Goal: Information Seeking & Learning: Learn about a topic

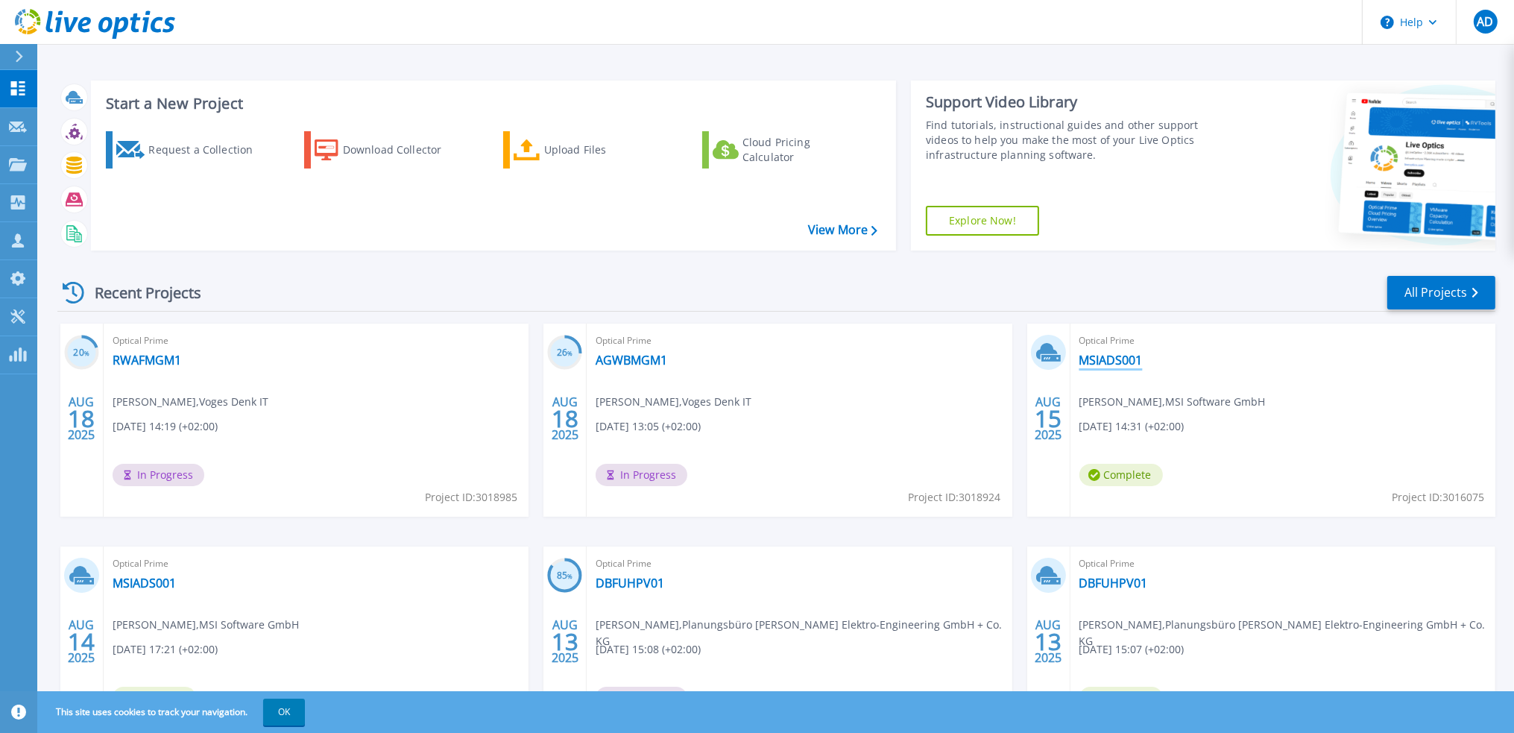
click at [1110, 354] on link "MSIADS001" at bounding box center [1111, 360] width 63 height 15
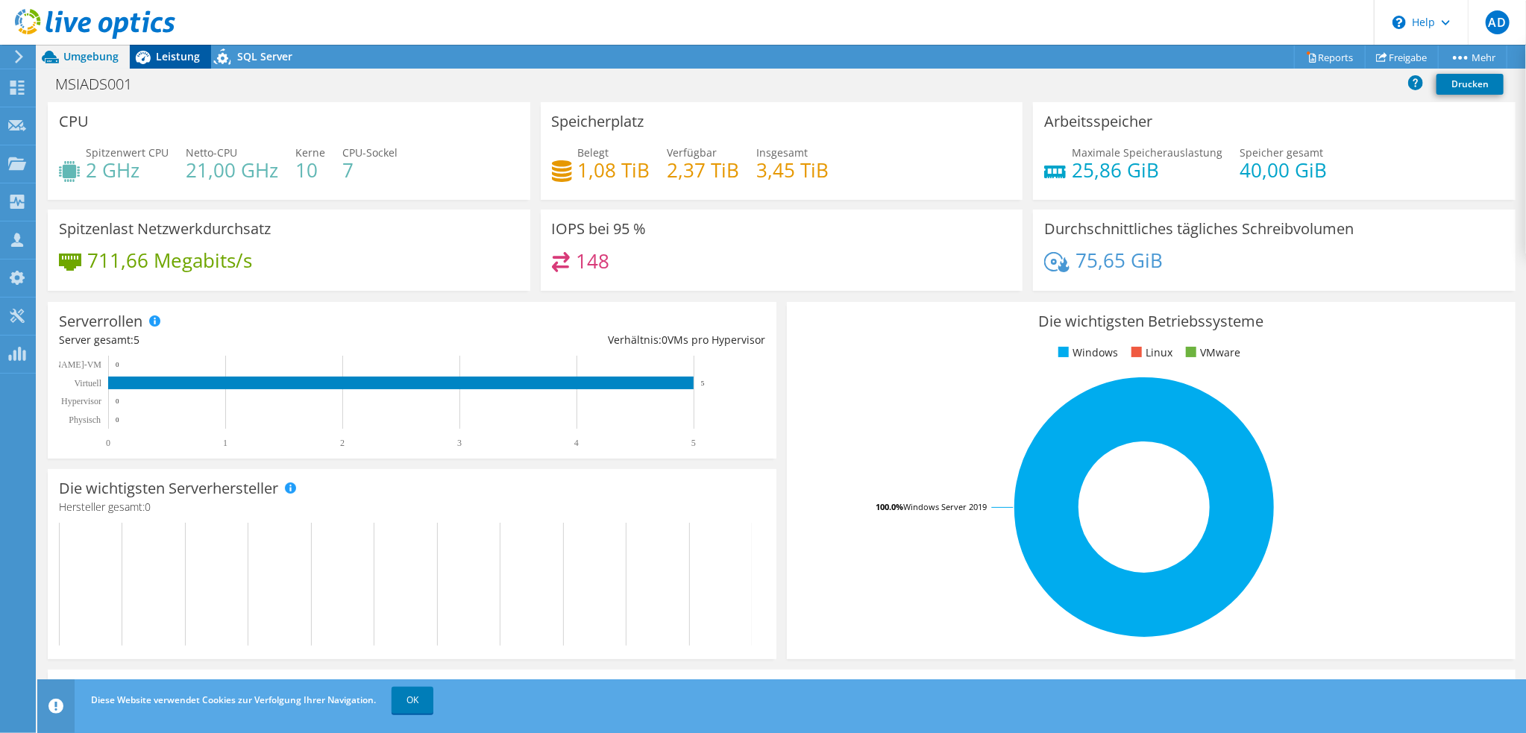
click at [160, 58] on span "Leistung" at bounding box center [178, 56] width 44 height 14
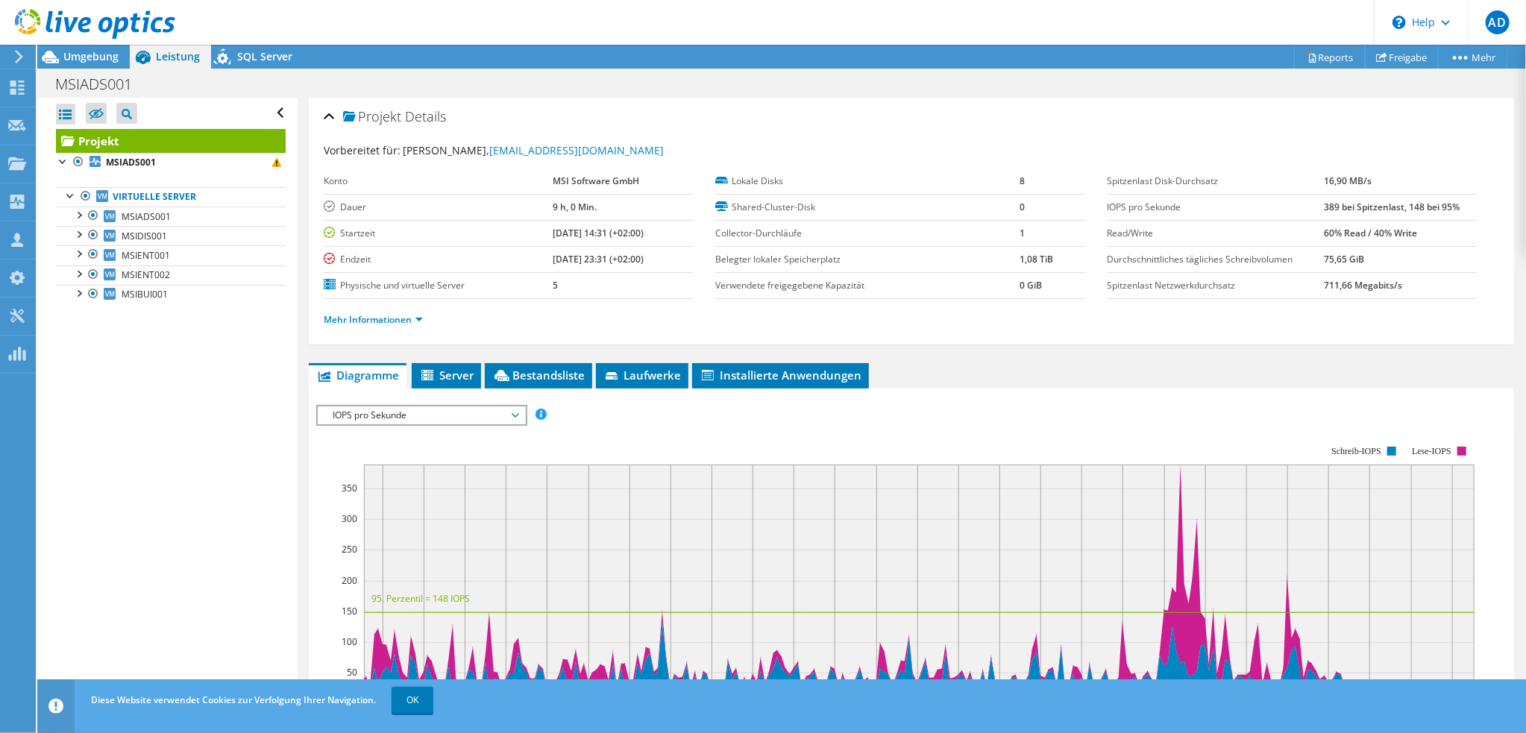
click at [373, 414] on span "IOPS pro Sekunde" at bounding box center [421, 415] width 192 height 18
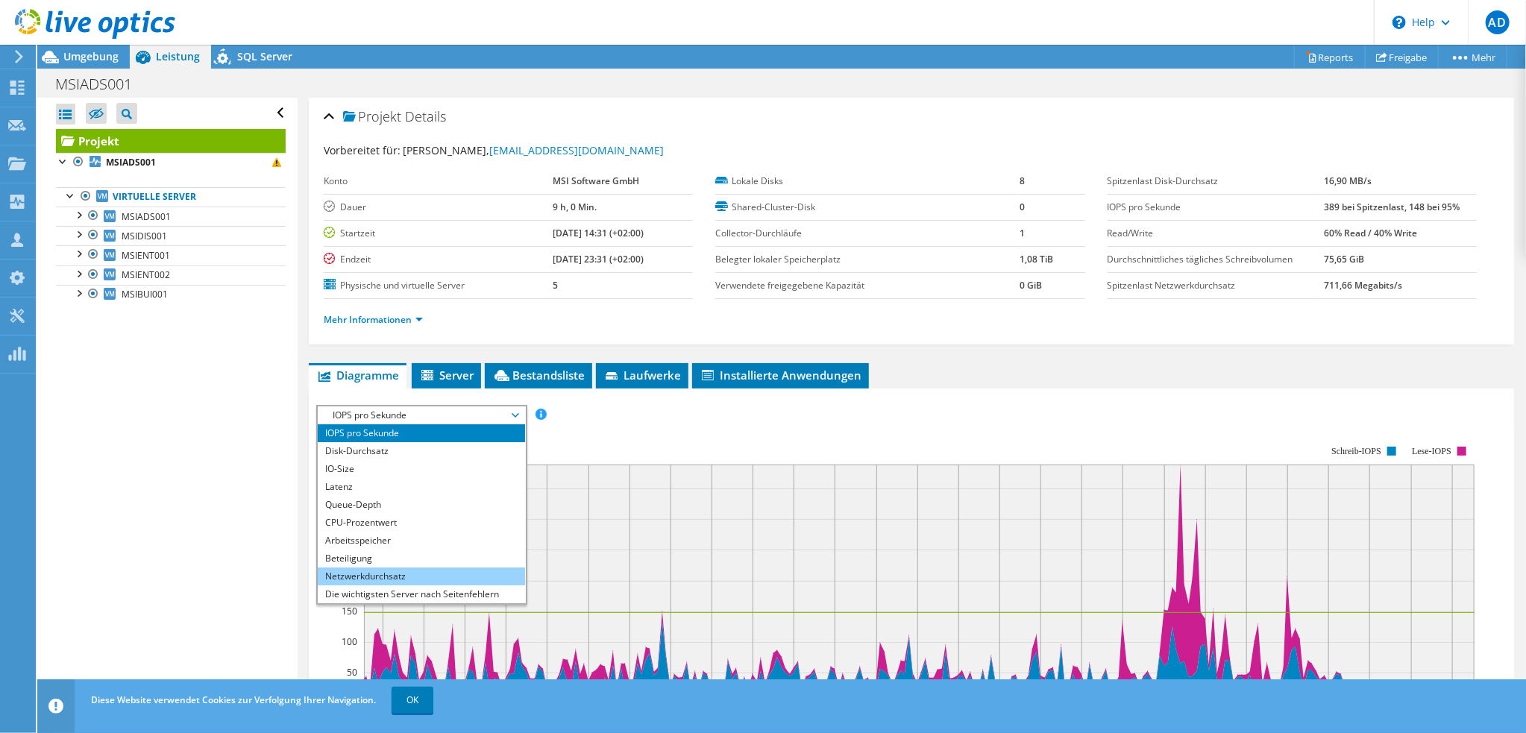
click at [353, 570] on li "Netzwerkdurchsatz" at bounding box center [421, 576] width 207 height 18
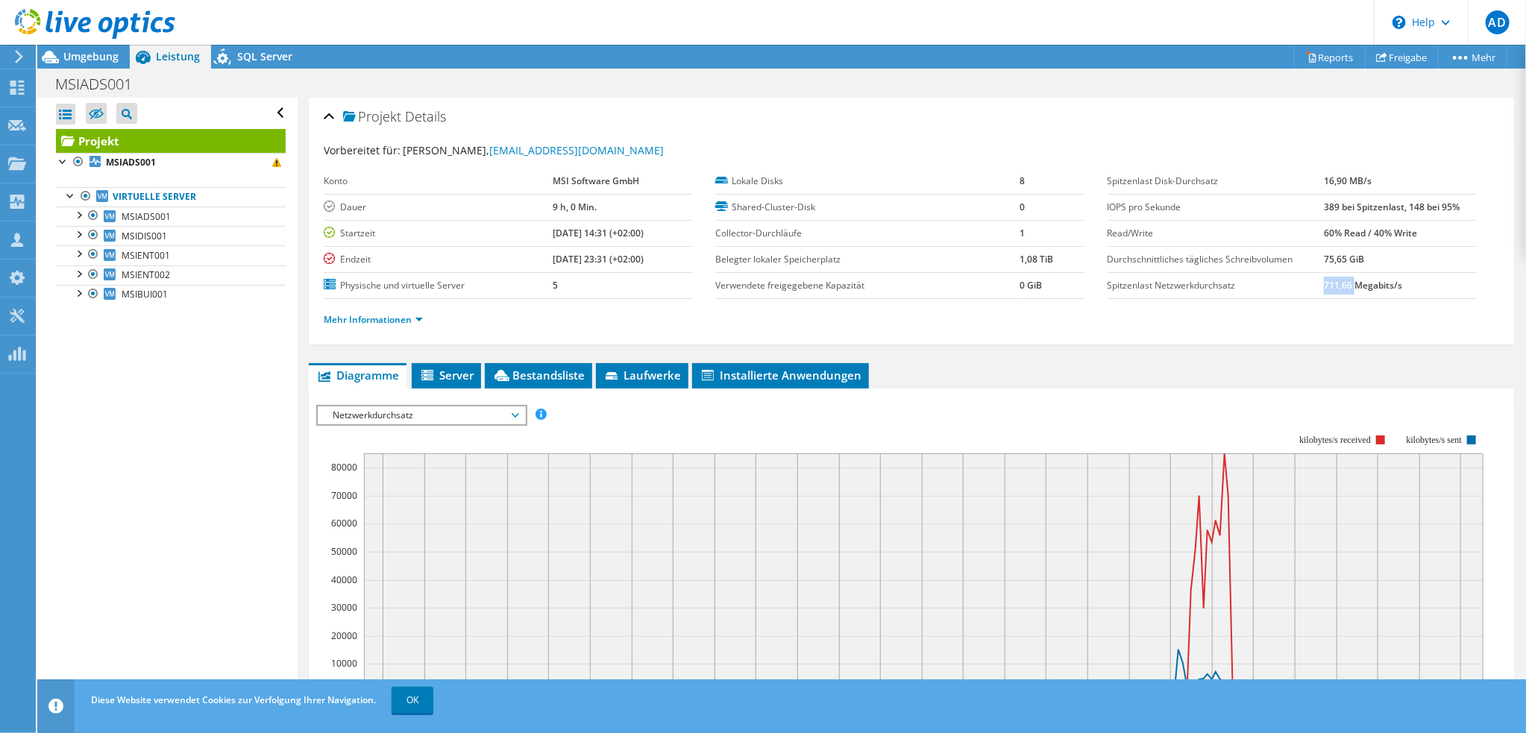
click at [1344, 286] on b "711,66 Megabits/s" at bounding box center [1363, 285] width 78 height 13
click at [1324, 281] on b "711,66 Megabits/s" at bounding box center [1363, 285] width 78 height 13
click at [1324, 286] on b "711,66 Megabits/s" at bounding box center [1363, 285] width 78 height 13
click at [1335, 289] on b "711,66 Megabits/s" at bounding box center [1363, 285] width 78 height 13
click at [1347, 283] on b "711,66 Megabits/s" at bounding box center [1363, 285] width 78 height 13
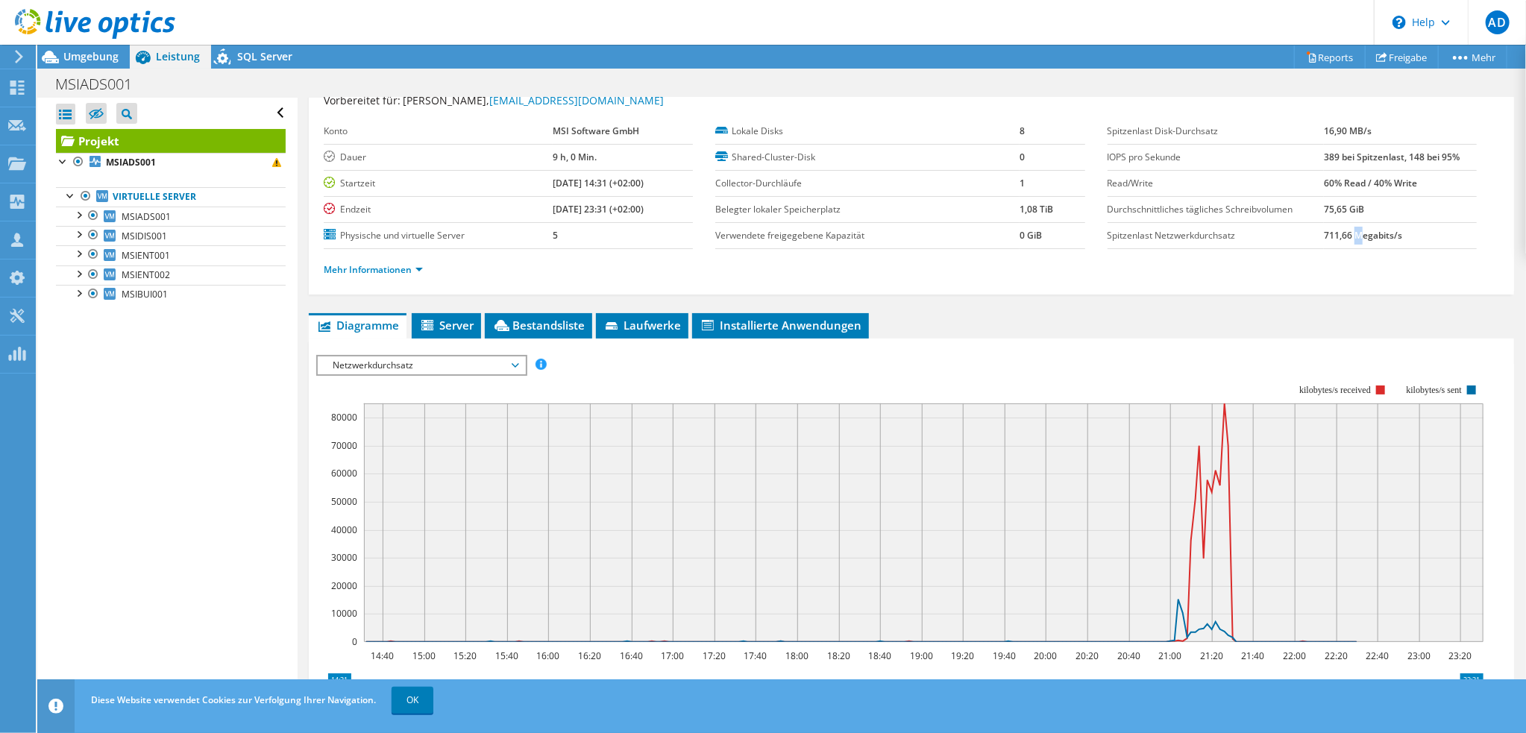
scroll to position [75, 0]
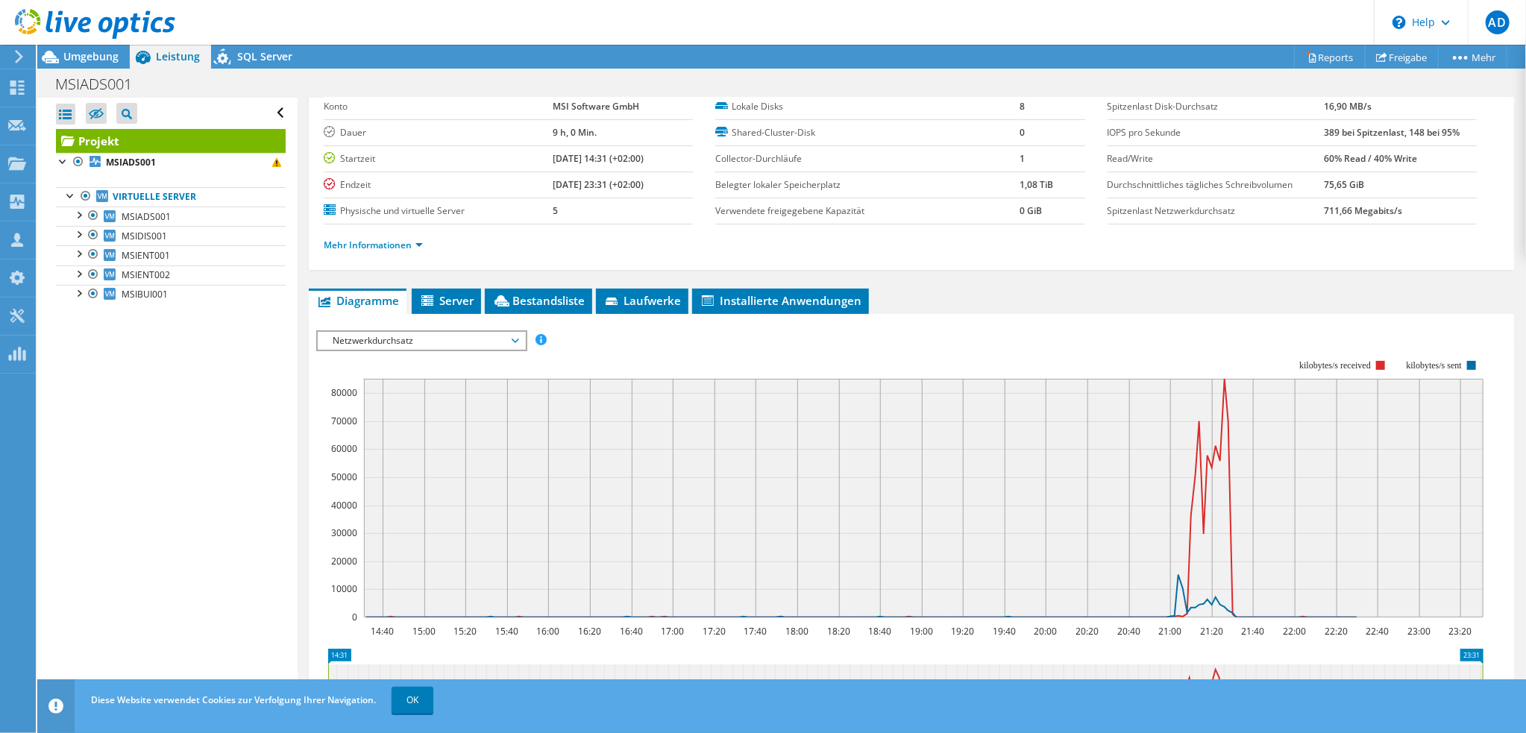
click at [1321, 247] on ul "Mehr Informationen" at bounding box center [911, 243] width 1175 height 20
click at [112, 160] on b "MSIADS001" at bounding box center [131, 162] width 50 height 13
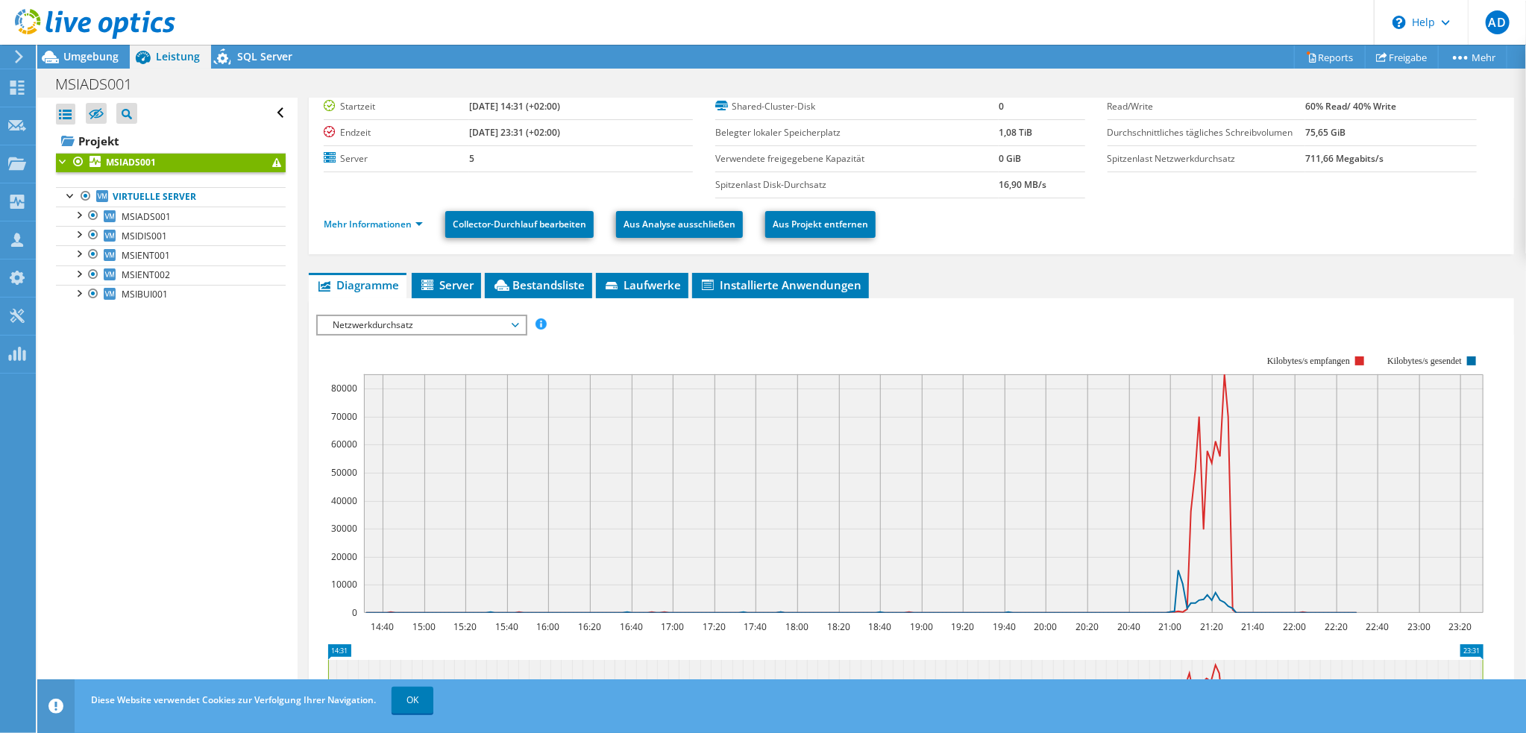
click at [384, 322] on span "Netzwerkdurchsatz" at bounding box center [421, 325] width 192 height 18
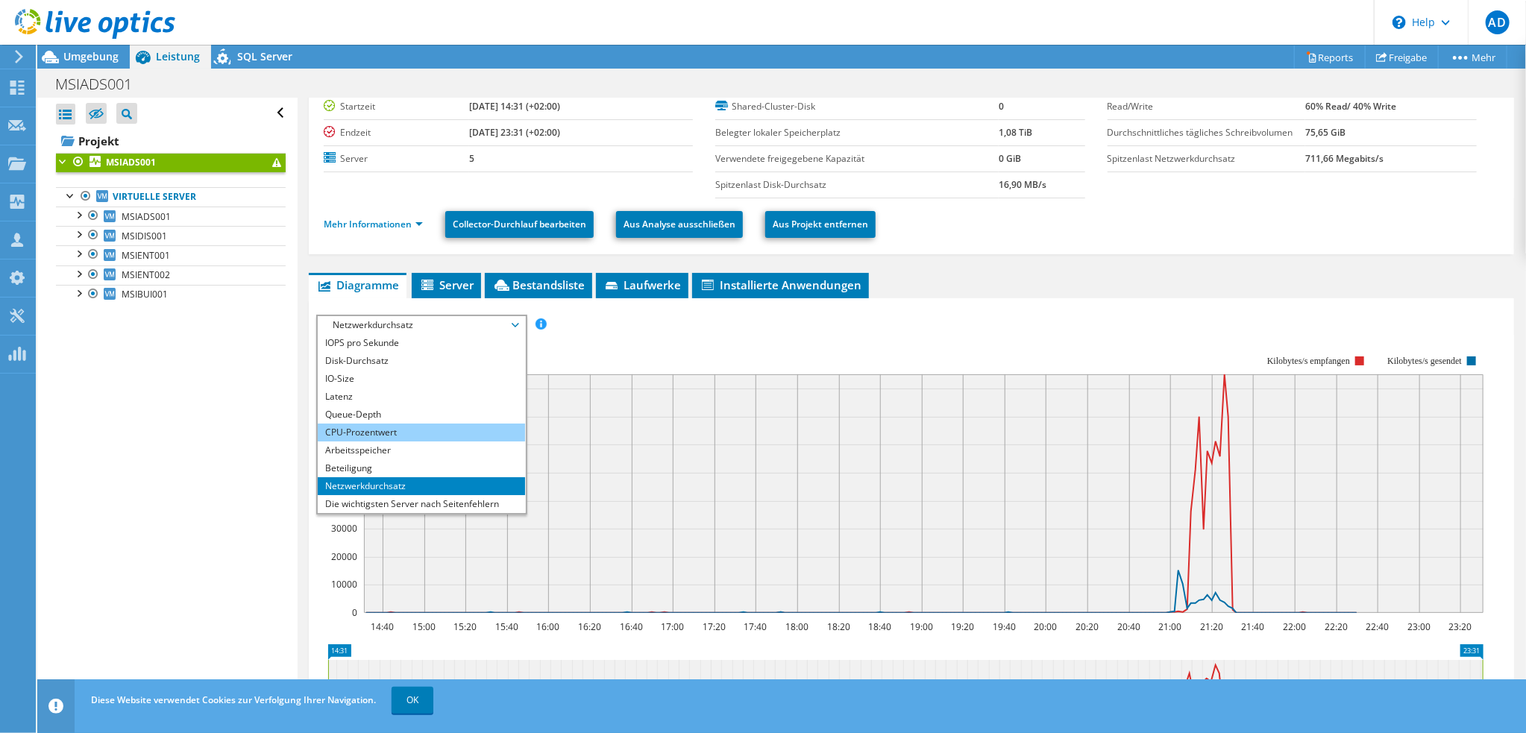
click at [360, 426] on li "CPU-Prozentwert" at bounding box center [421, 433] width 207 height 18
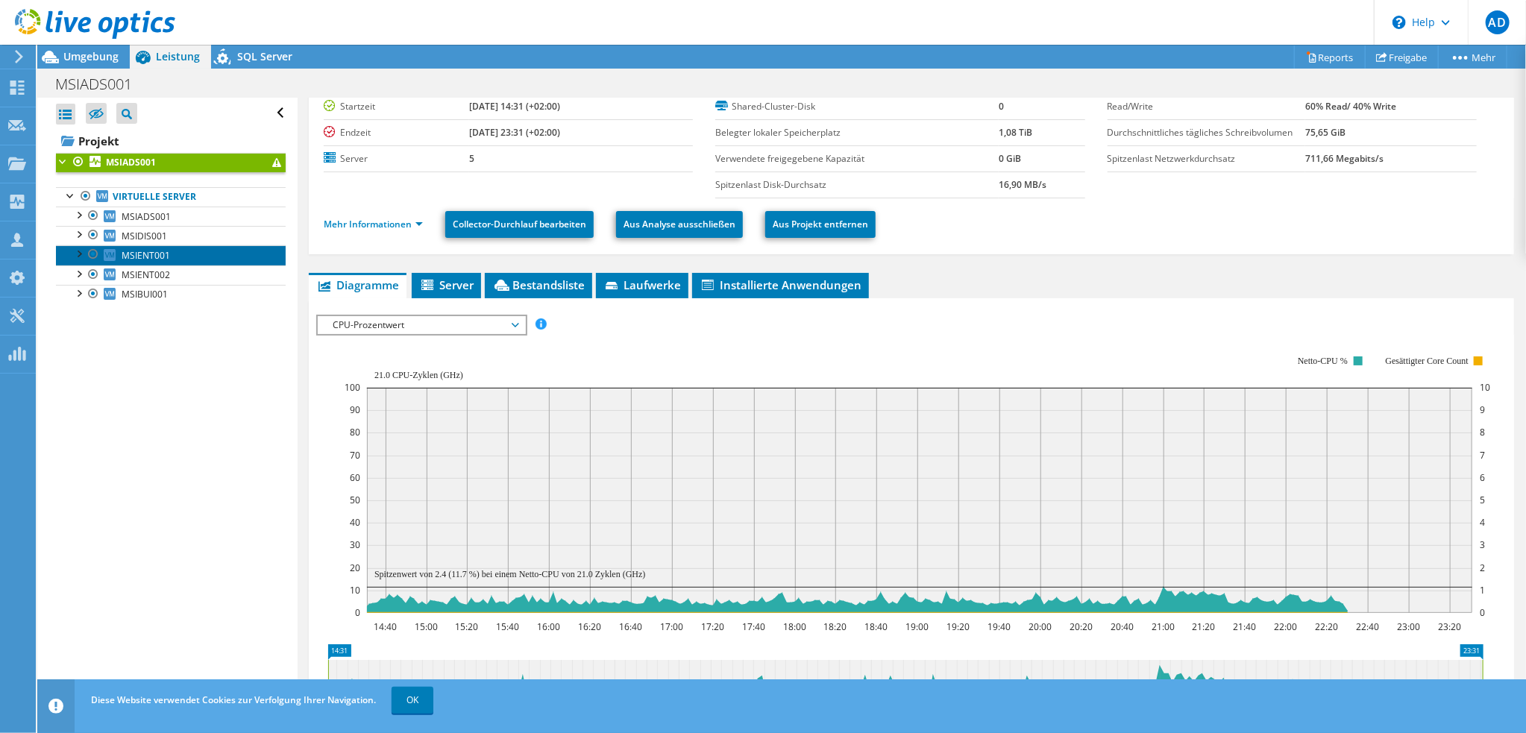
click at [152, 257] on span "MSIENT001" at bounding box center [146, 255] width 48 height 13
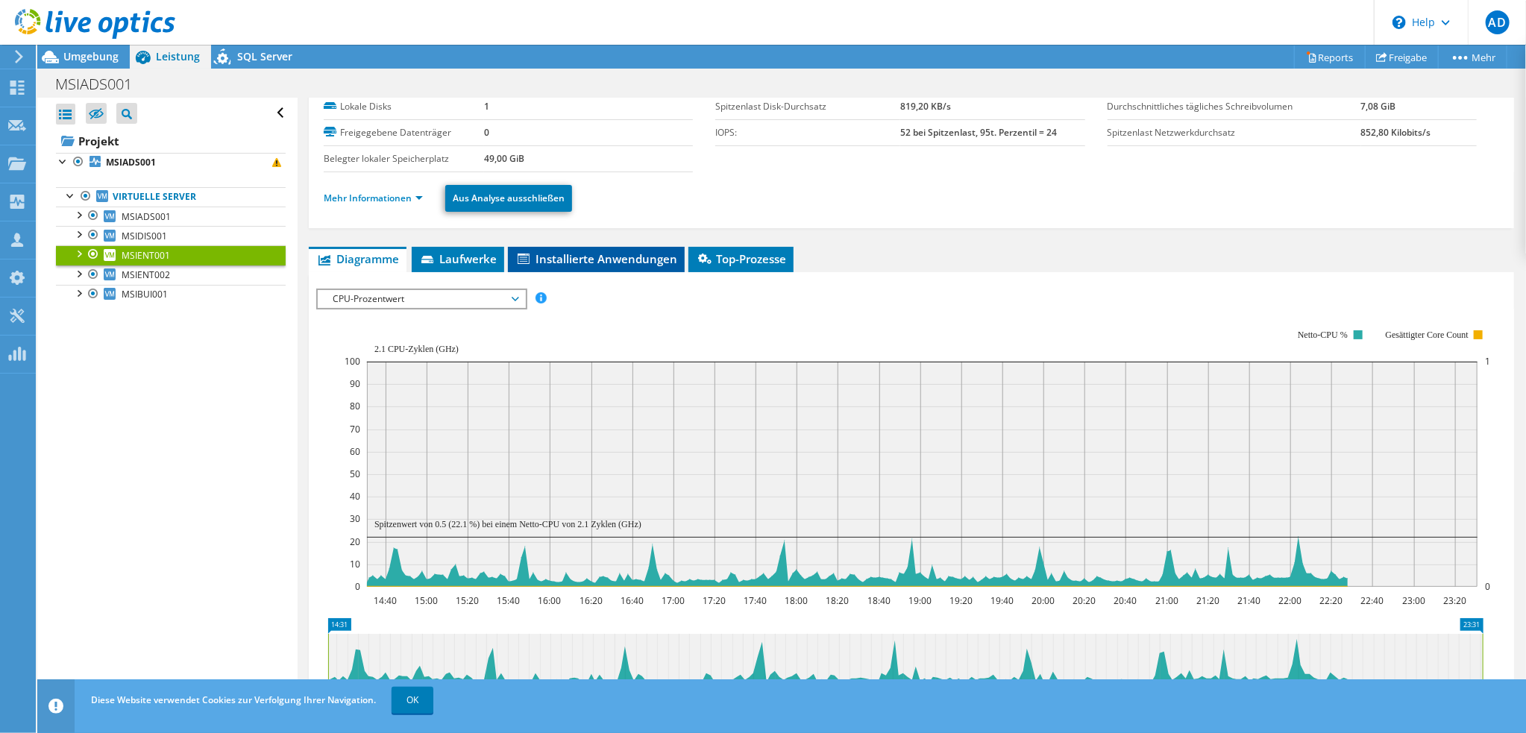
click at [559, 251] on span "Installierte Anwendungen" at bounding box center [596, 258] width 162 height 15
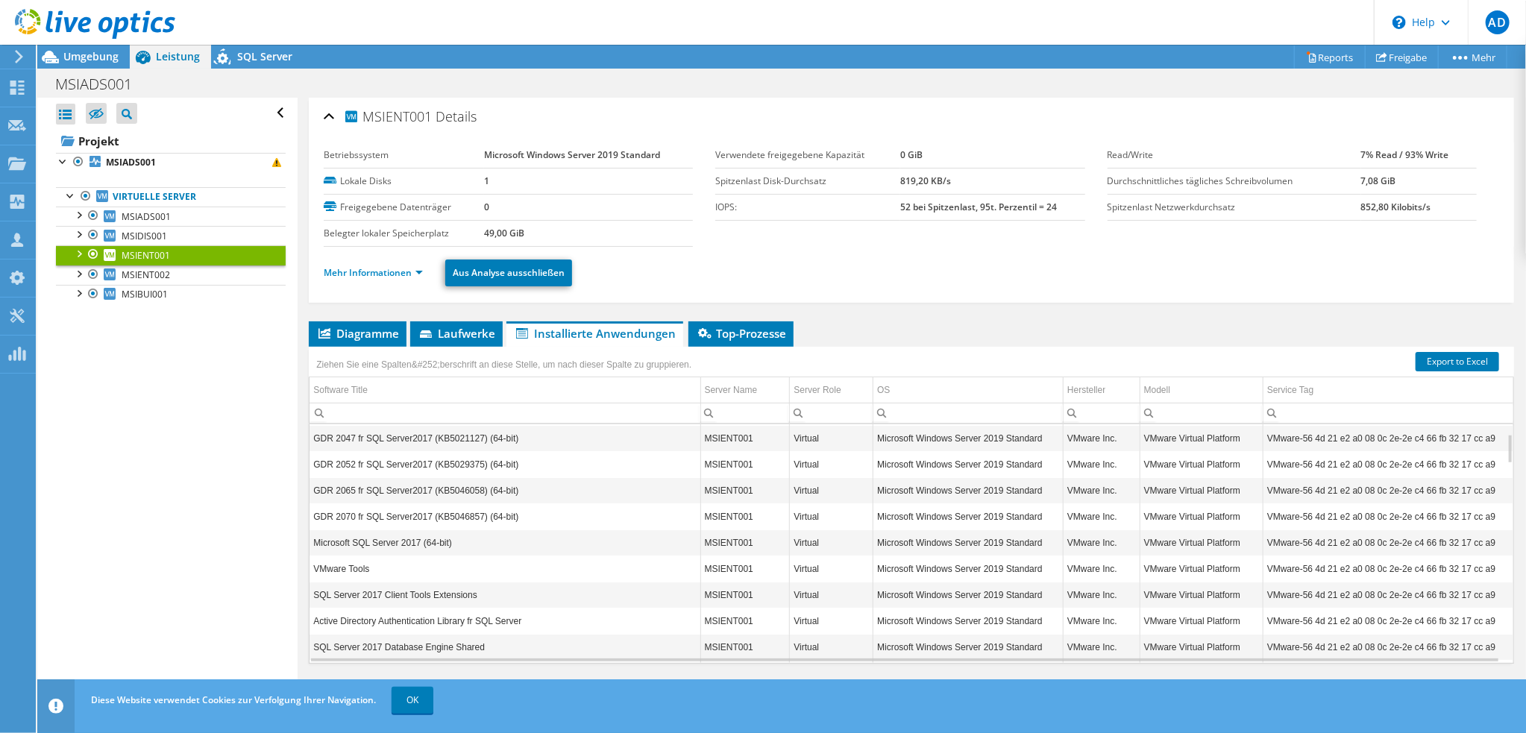
scroll to position [0, 0]
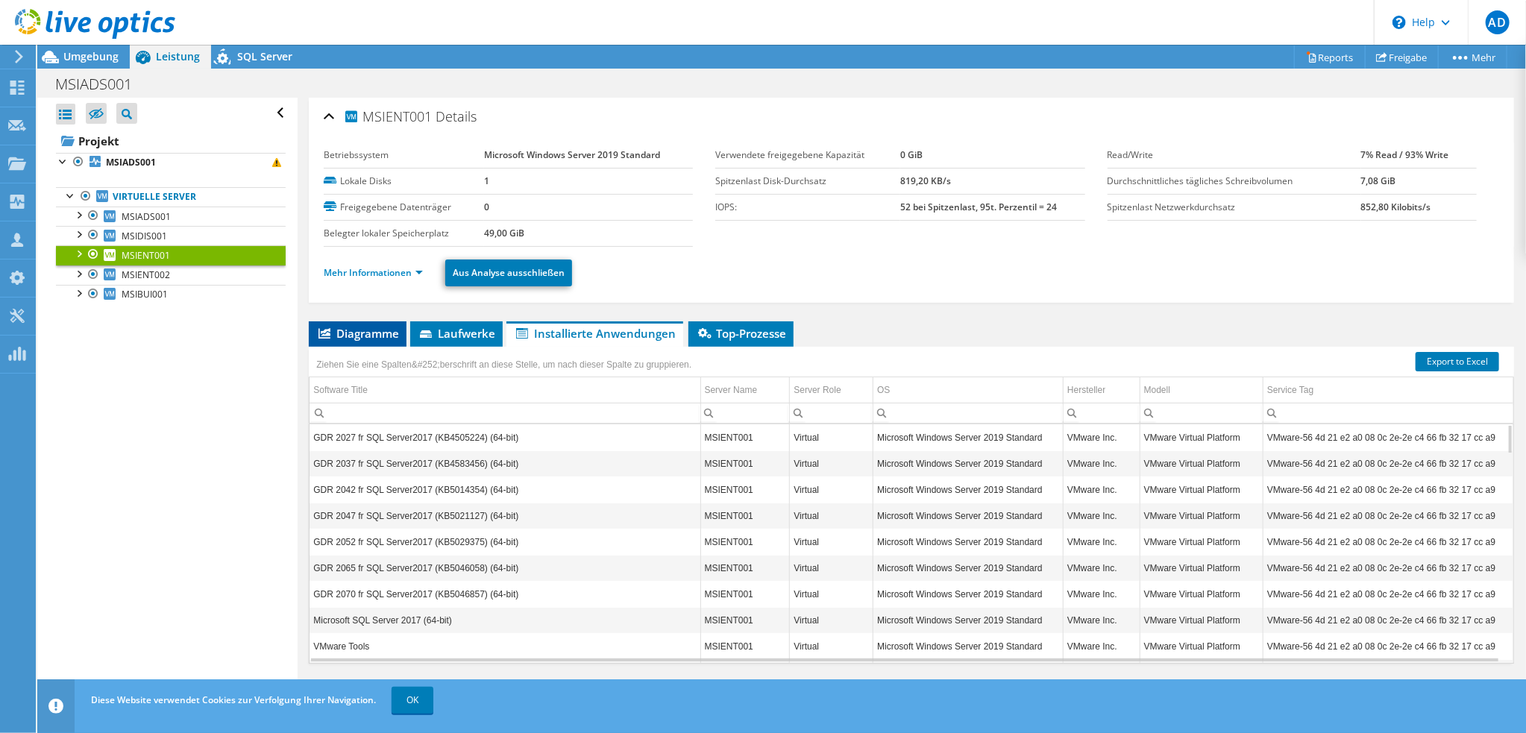
click at [378, 326] on span "Diagramme" at bounding box center [357, 333] width 83 height 15
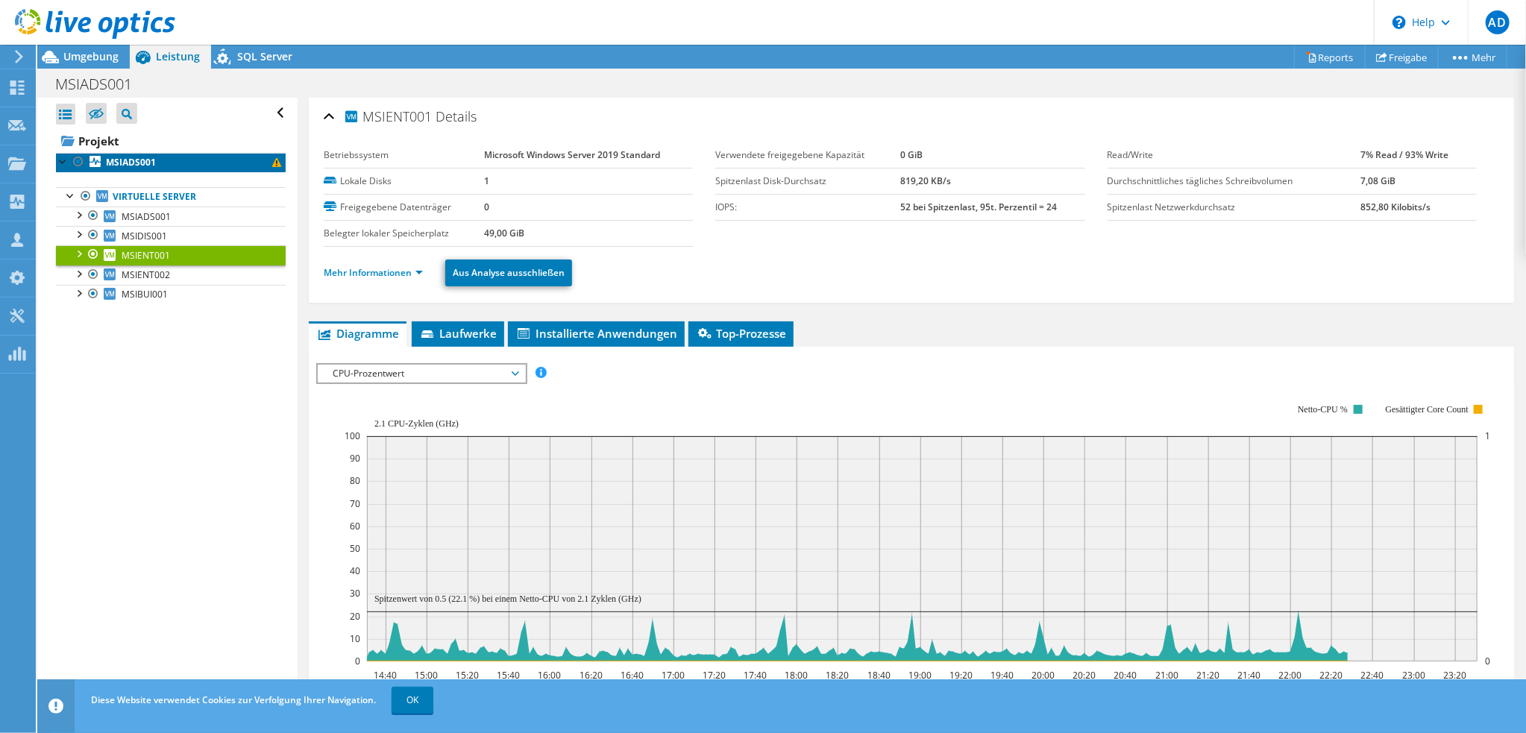
click at [116, 157] on b "MSIADS001" at bounding box center [131, 162] width 50 height 13
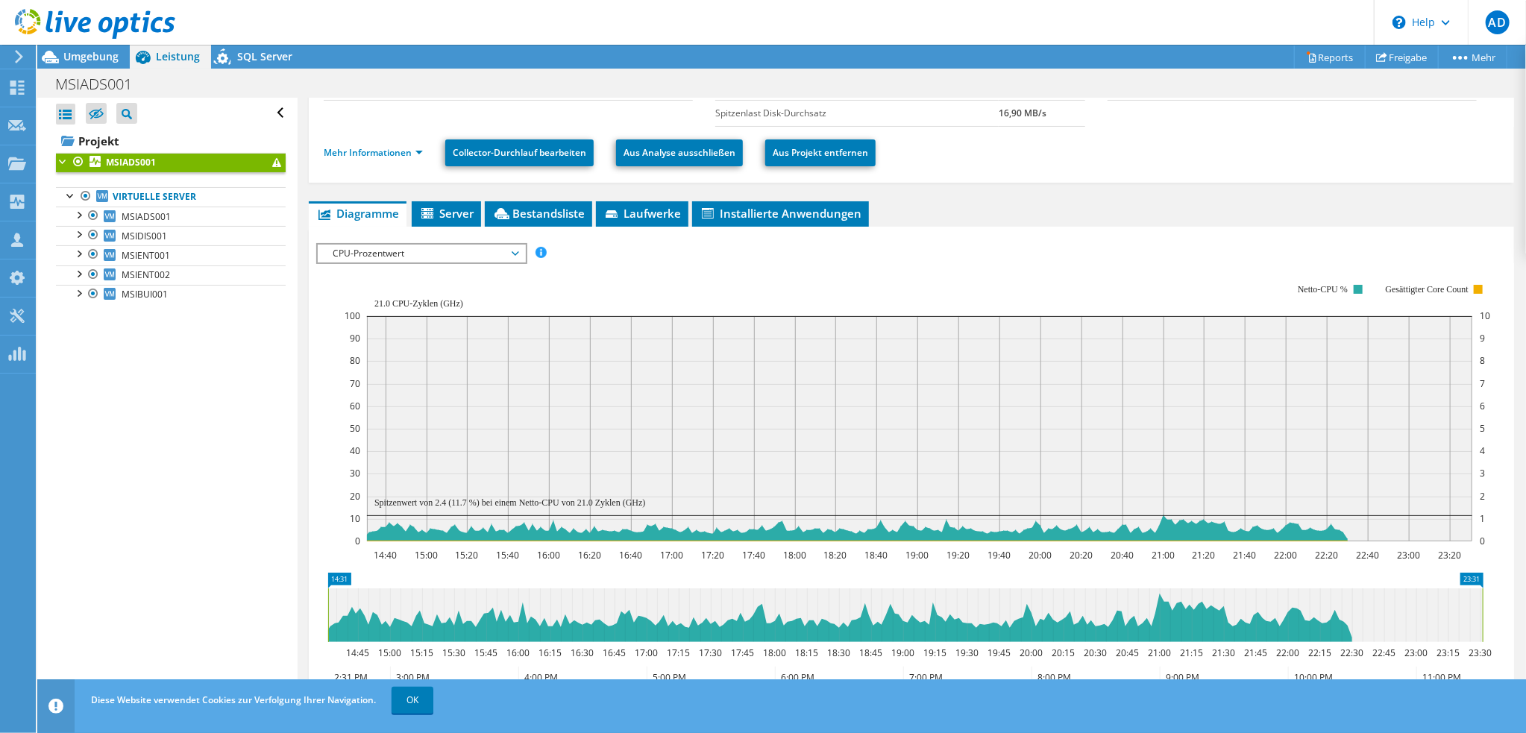
scroll to position [149, 0]
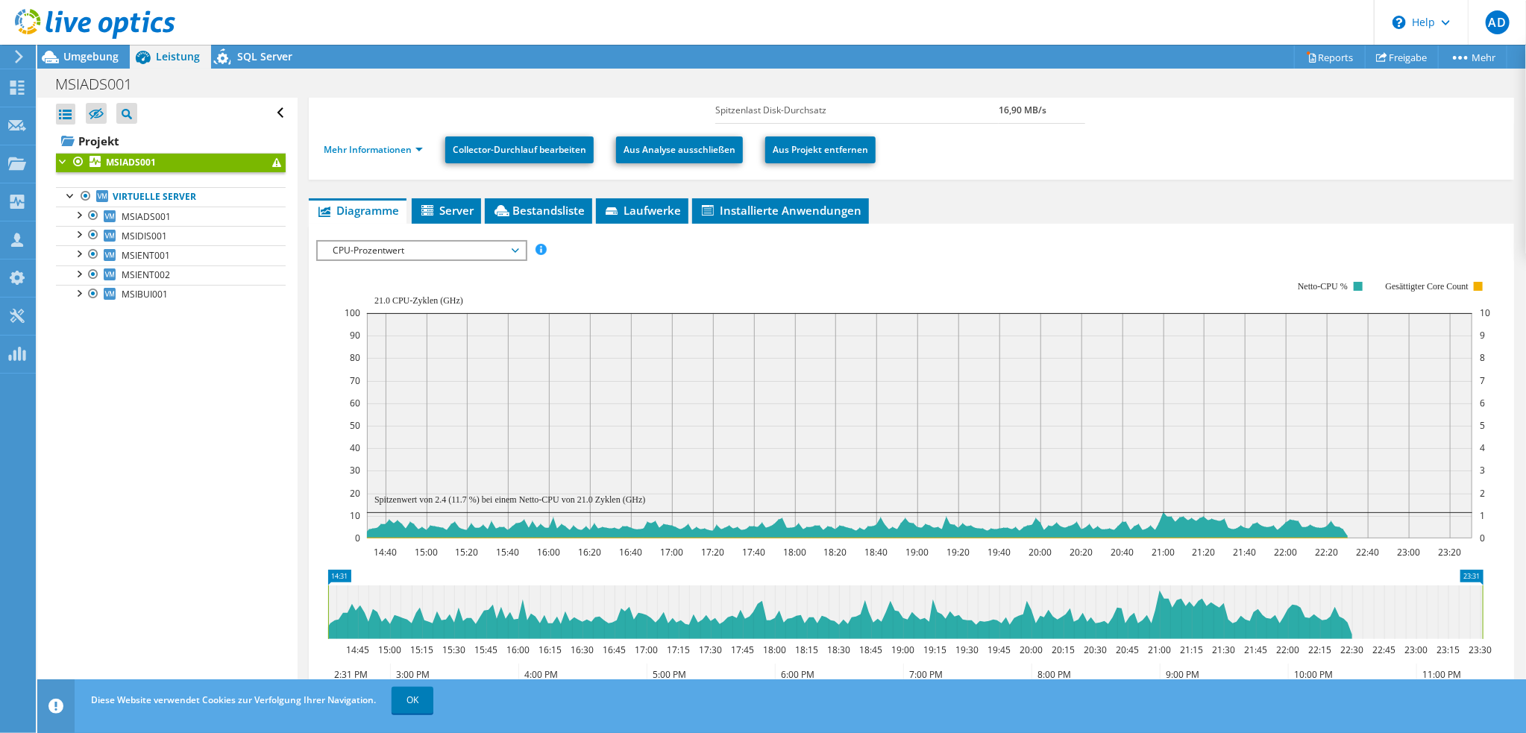
click at [371, 250] on span "CPU-Prozentwert" at bounding box center [421, 251] width 192 height 18
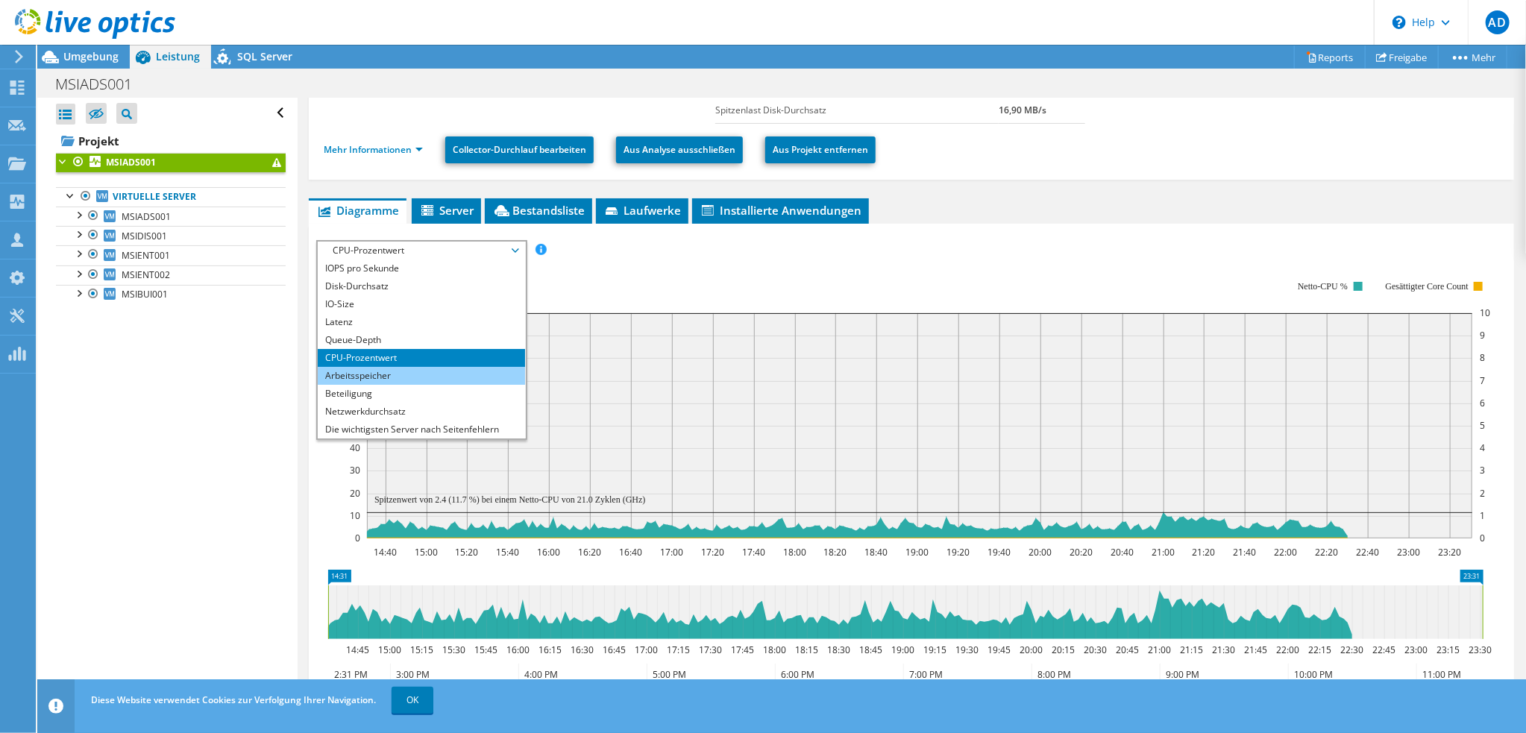
click at [355, 371] on li "Arbeitsspeicher" at bounding box center [421, 376] width 207 height 18
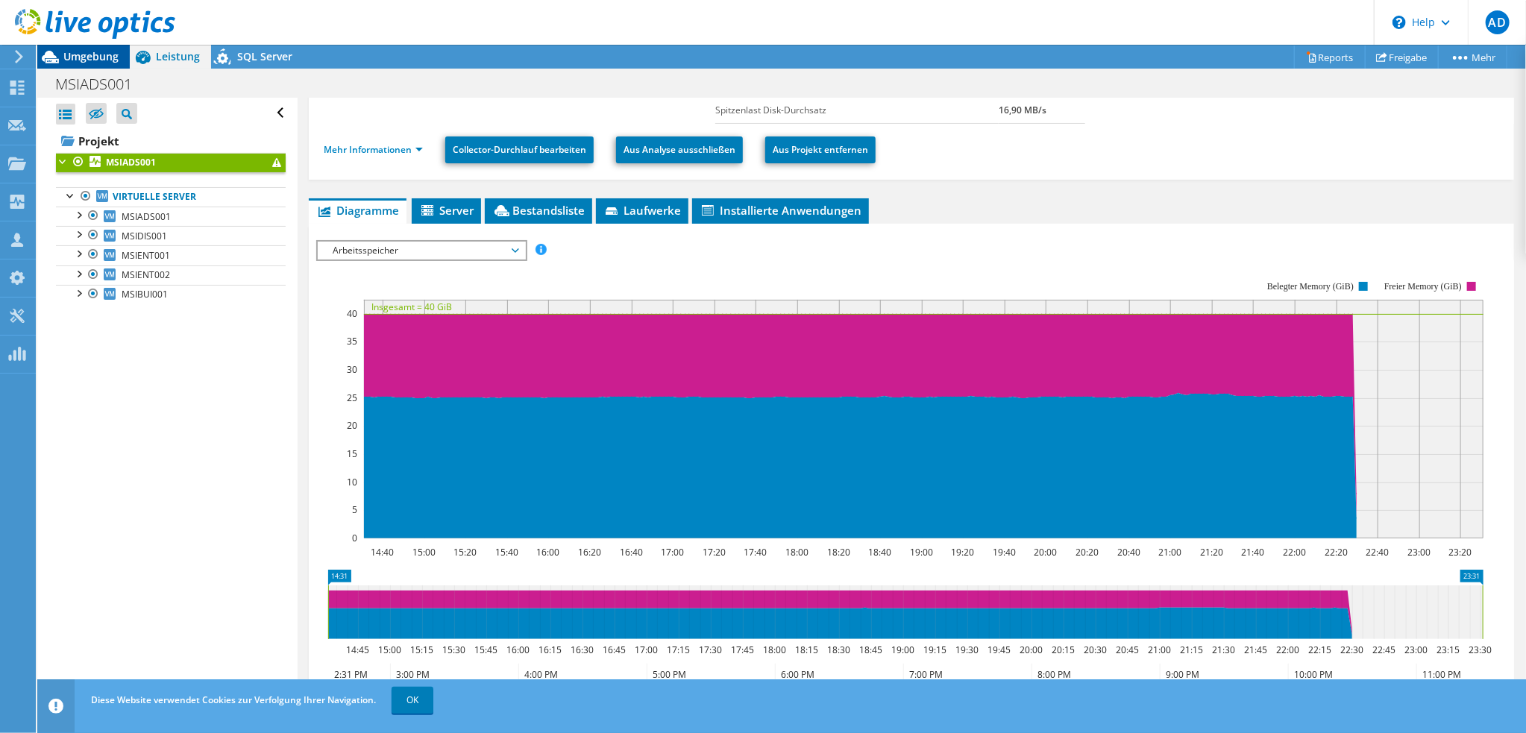
click at [89, 56] on span "Umgebung" at bounding box center [90, 56] width 55 height 14
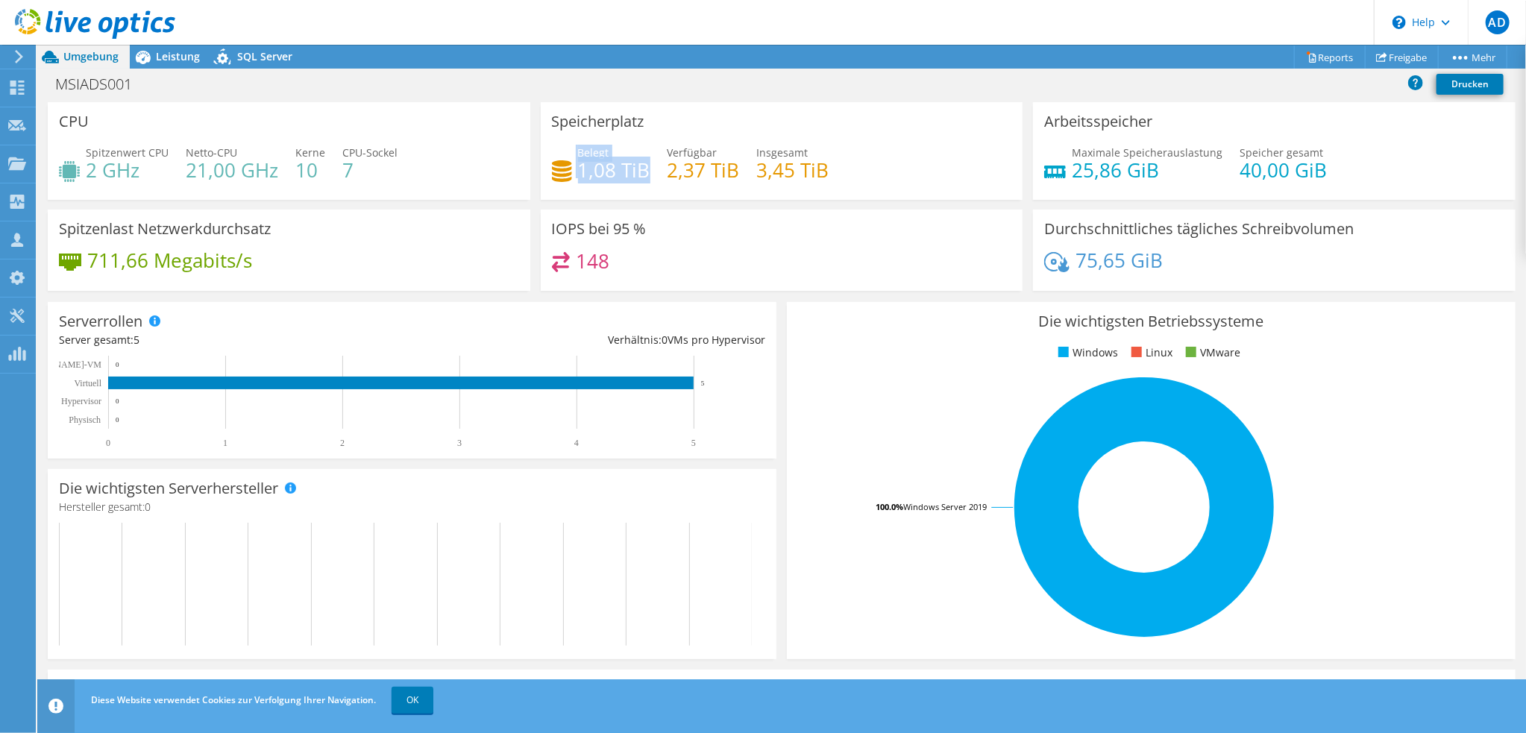
drag, startPoint x: 644, startPoint y: 170, endPoint x: 564, endPoint y: 165, distance: 80.7
click at [564, 165] on div "Belegt 1,08 TiB" at bounding box center [601, 162] width 98 height 34
click at [492, 185] on div "Spitzenwert CPU 2 GHz Netto-CPU 21,00 GHz Kerne 10 CPU-Sockel 7" at bounding box center [289, 169] width 460 height 48
drag, startPoint x: 667, startPoint y: 169, endPoint x: 770, endPoint y: 172, distance: 102.9
click at [737, 171] on div "Belegt 1,08 TiB Verfügbar 2,37 TiB Insgesamt 3,45 TiB" at bounding box center [782, 169] width 460 height 48
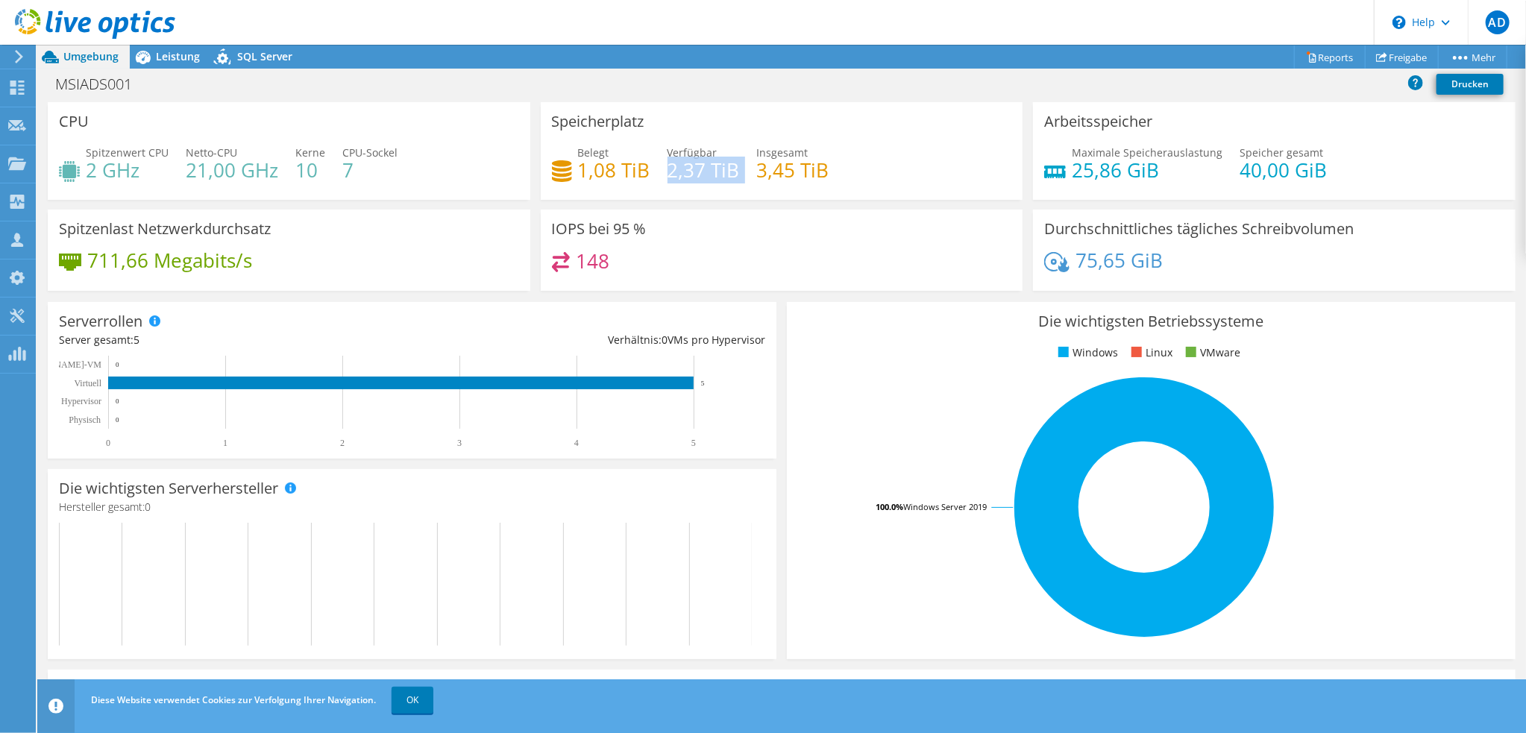
click at [696, 184] on div "Belegt 1,08 TiB Verfügbar 2,37 TiB Insgesamt 3,45 TiB" at bounding box center [782, 169] width 460 height 48
drag, startPoint x: 741, startPoint y: 177, endPoint x: 784, endPoint y: 173, distance: 43.5
click at [784, 174] on div "Belegt 1,08 TiB Verfügbar 2,37 TiB Insgesamt 3,45 TiB" at bounding box center [782, 169] width 460 height 48
click at [823, 169] on div "Belegt 1,08 TiB Verfügbar 2,37 TiB Insgesamt 3,45 TiB" at bounding box center [782, 169] width 460 height 48
drag, startPoint x: 741, startPoint y: 177, endPoint x: 793, endPoint y: 172, distance: 51.6
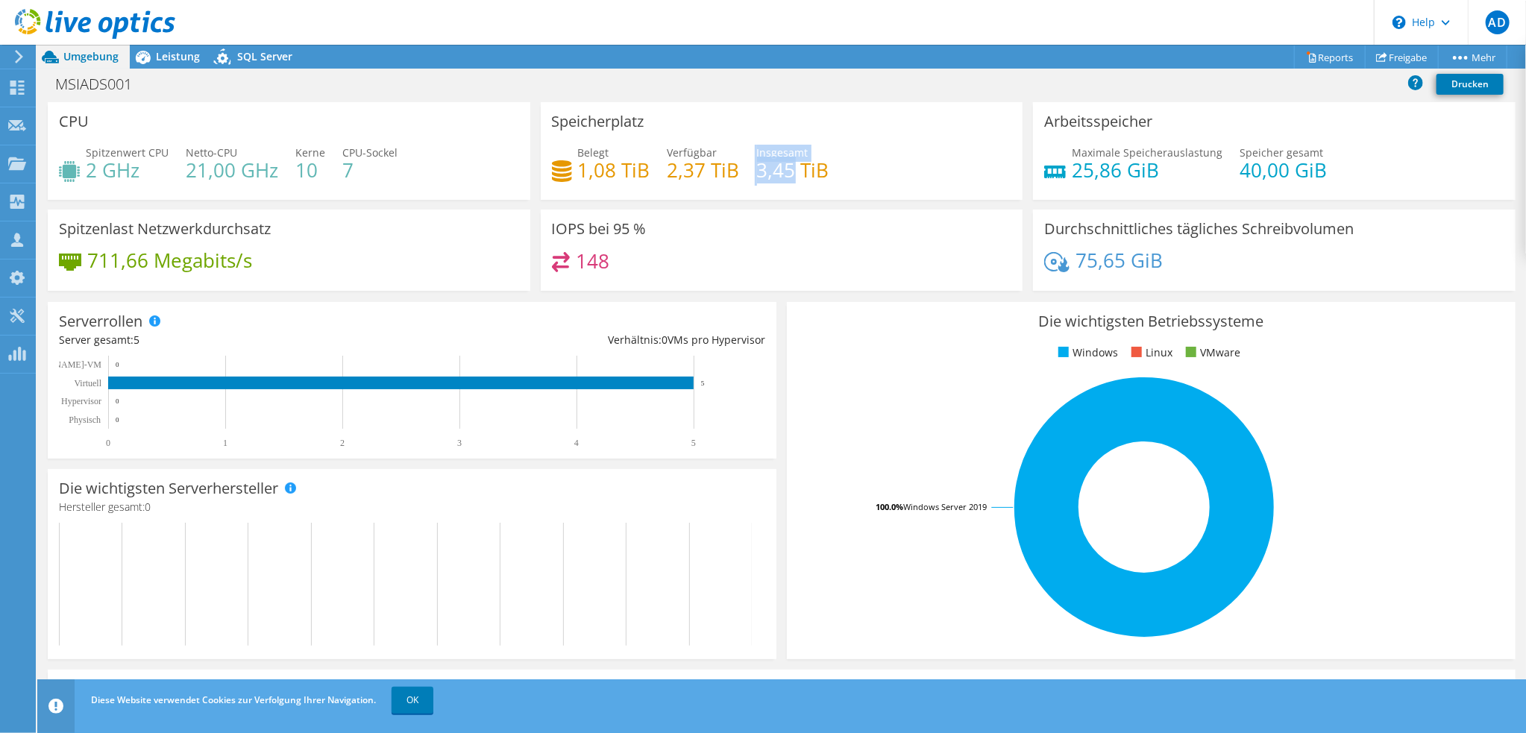
click at [790, 174] on div "Belegt 1,08 TiB Verfügbar 2,37 TiB Insgesamt 3,45 TiB" at bounding box center [782, 169] width 460 height 48
click at [811, 172] on h4 "3,45 TiB" at bounding box center [793, 170] width 72 height 16
click at [158, 60] on span "Leistung" at bounding box center [178, 56] width 44 height 14
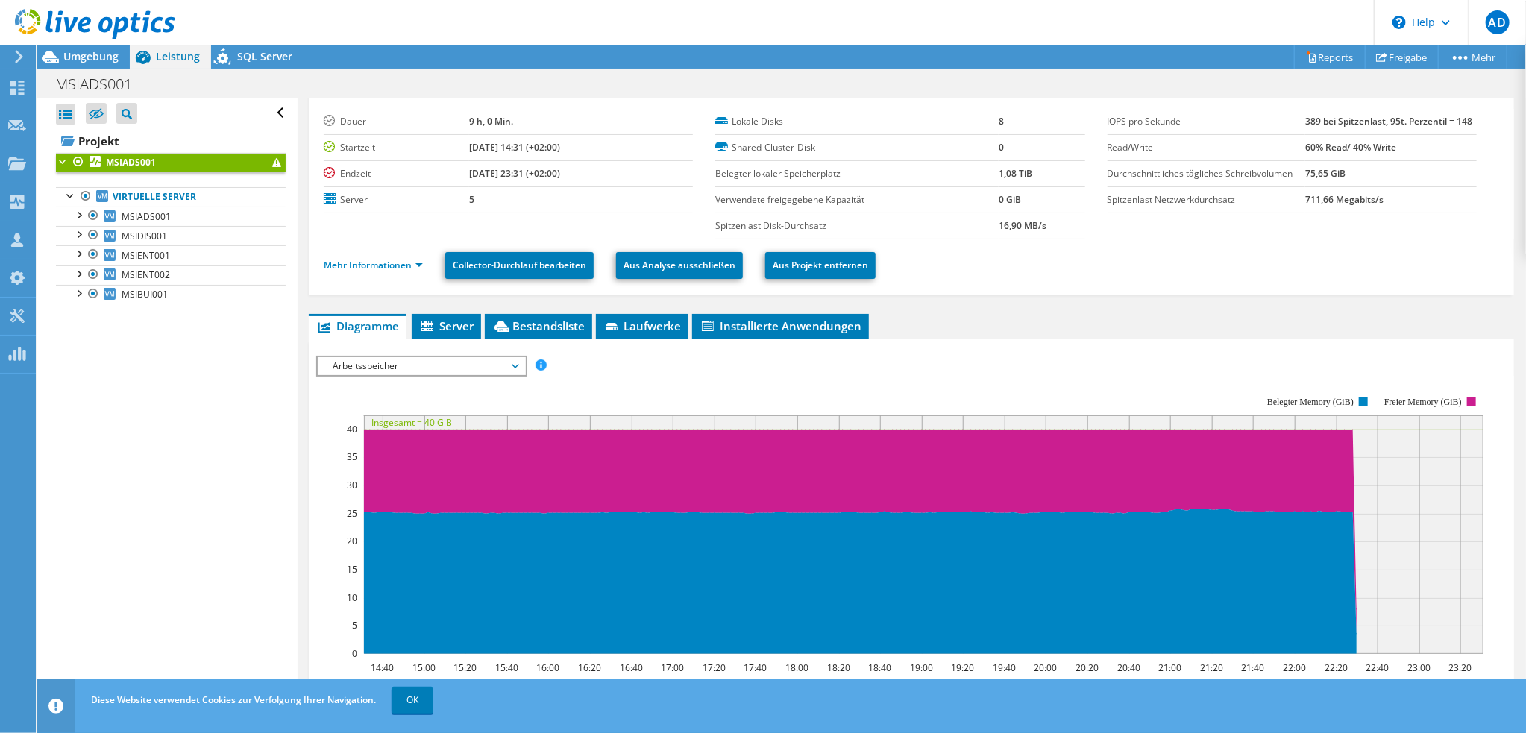
scroll to position [0, 0]
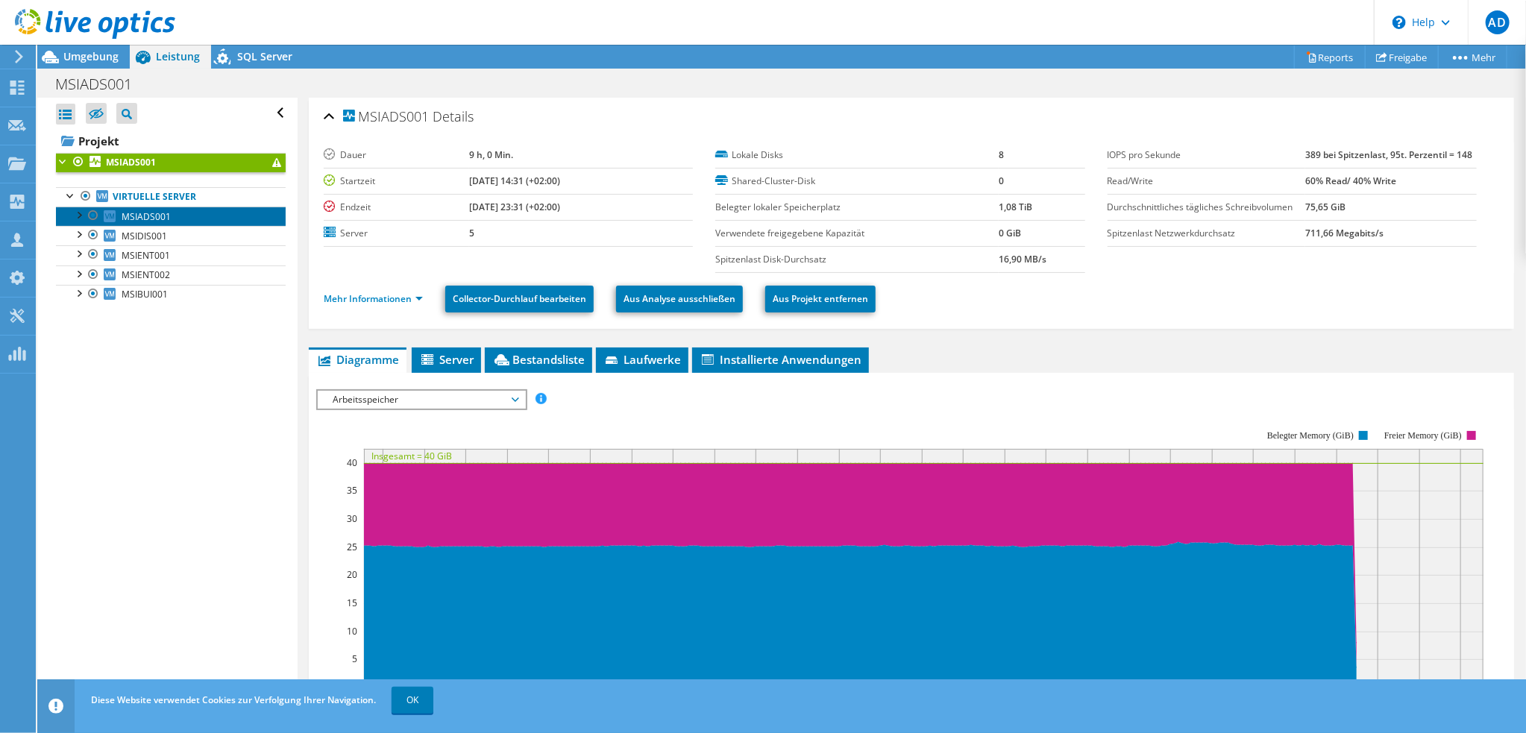
click at [122, 216] on span "MSIADS001" at bounding box center [146, 216] width 49 height 13
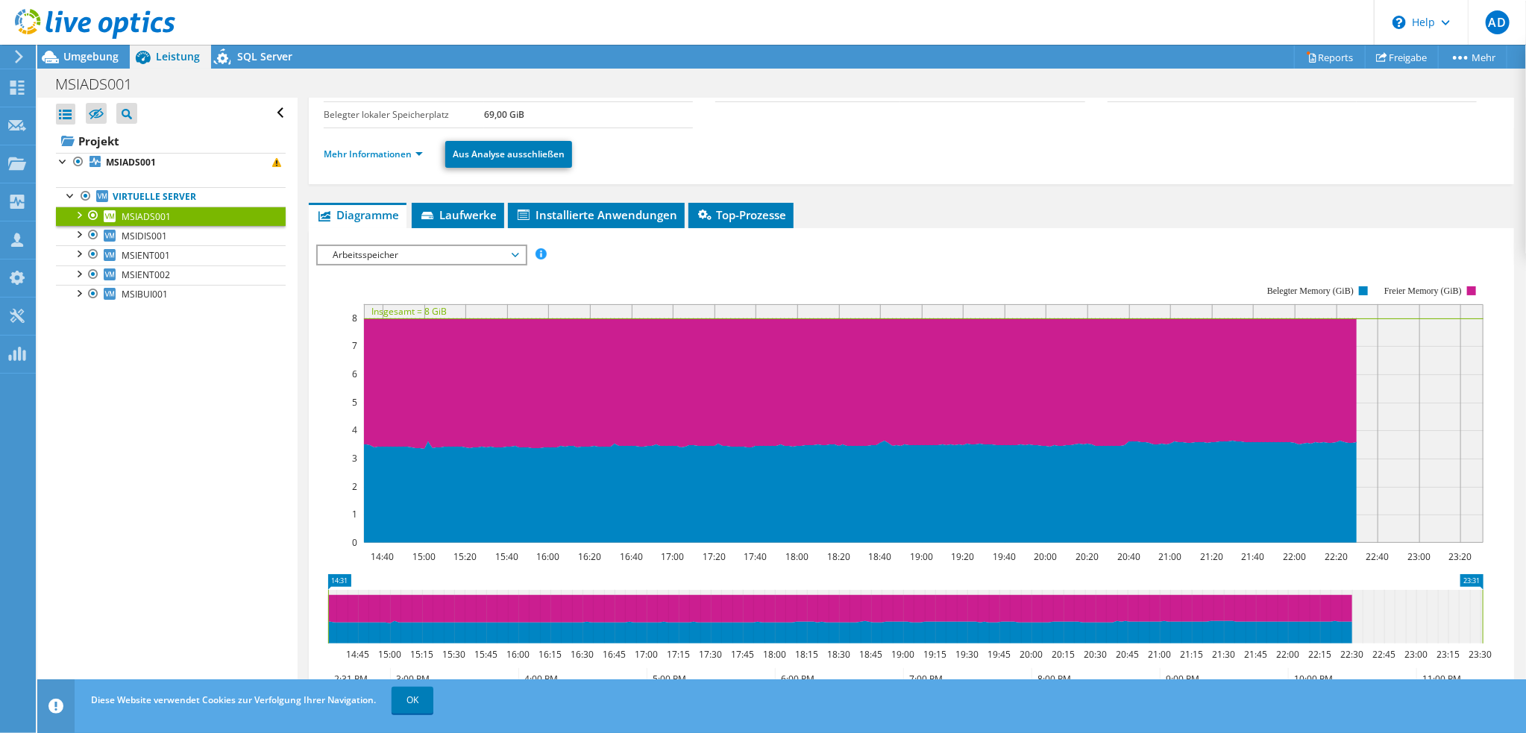
scroll to position [149, 0]
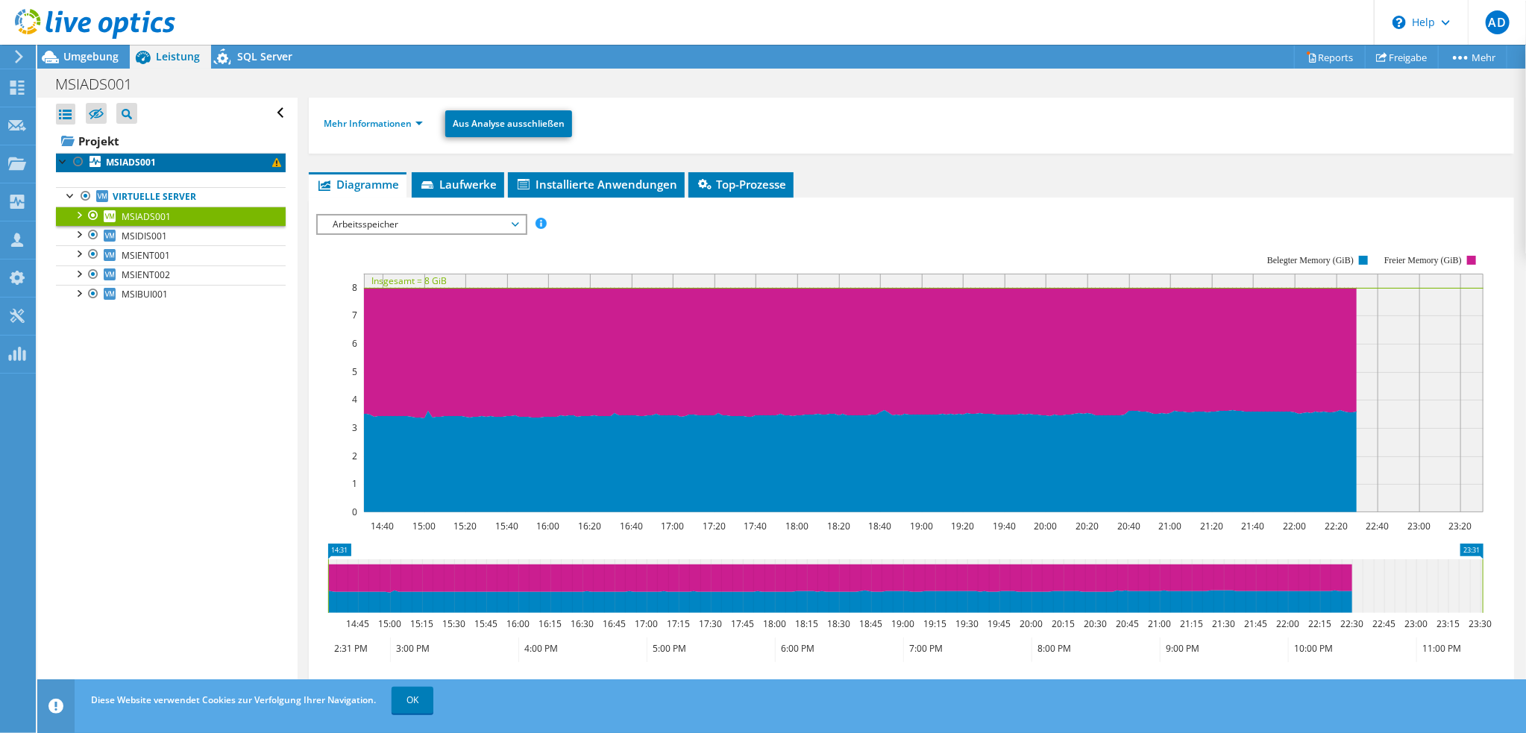
click at [131, 160] on b "MSIADS001" at bounding box center [131, 162] width 50 height 13
